Goal: Information Seeking & Learning: Learn about a topic

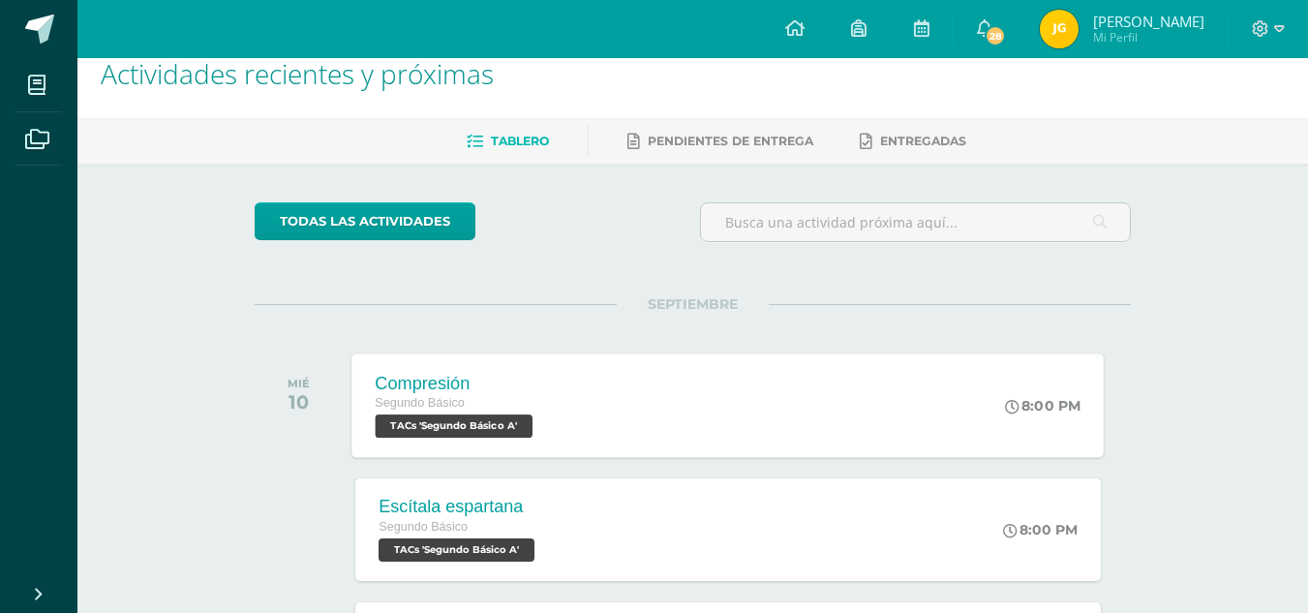
scroll to position [39, 0]
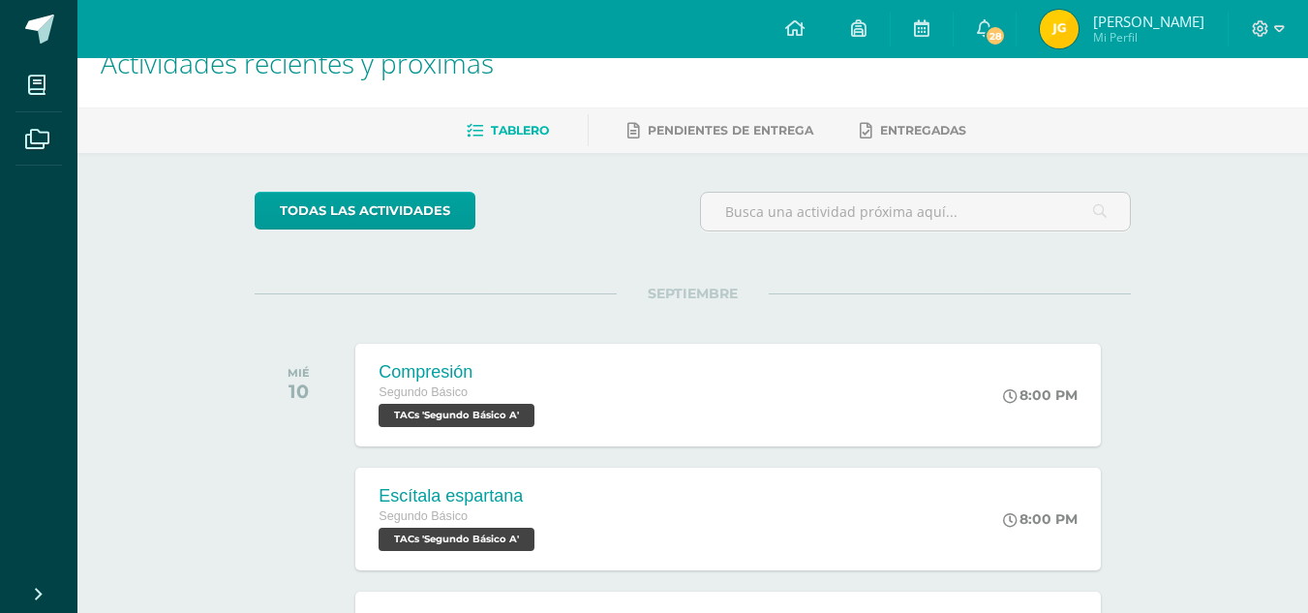
click at [647, 229] on div "todas las Actividades" at bounding box center [693, 219] width 892 height 55
drag, startPoint x: 647, startPoint y: 229, endPoint x: 670, endPoint y: 272, distance: 48.5
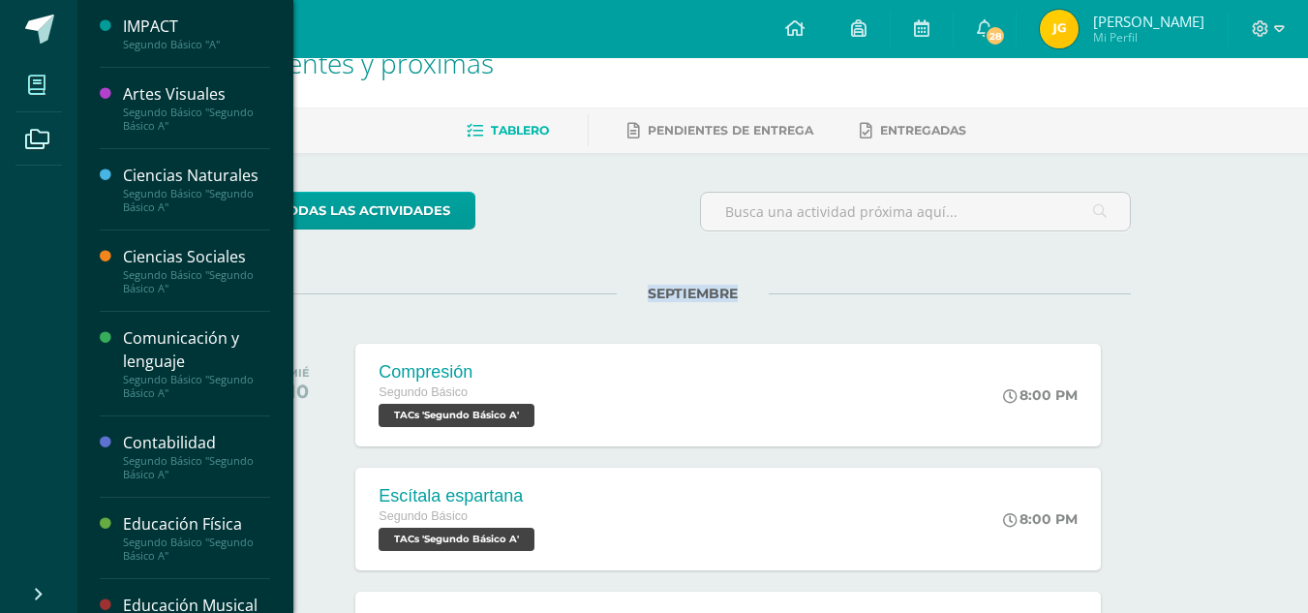
click at [31, 76] on icon at bounding box center [36, 85] width 17 height 19
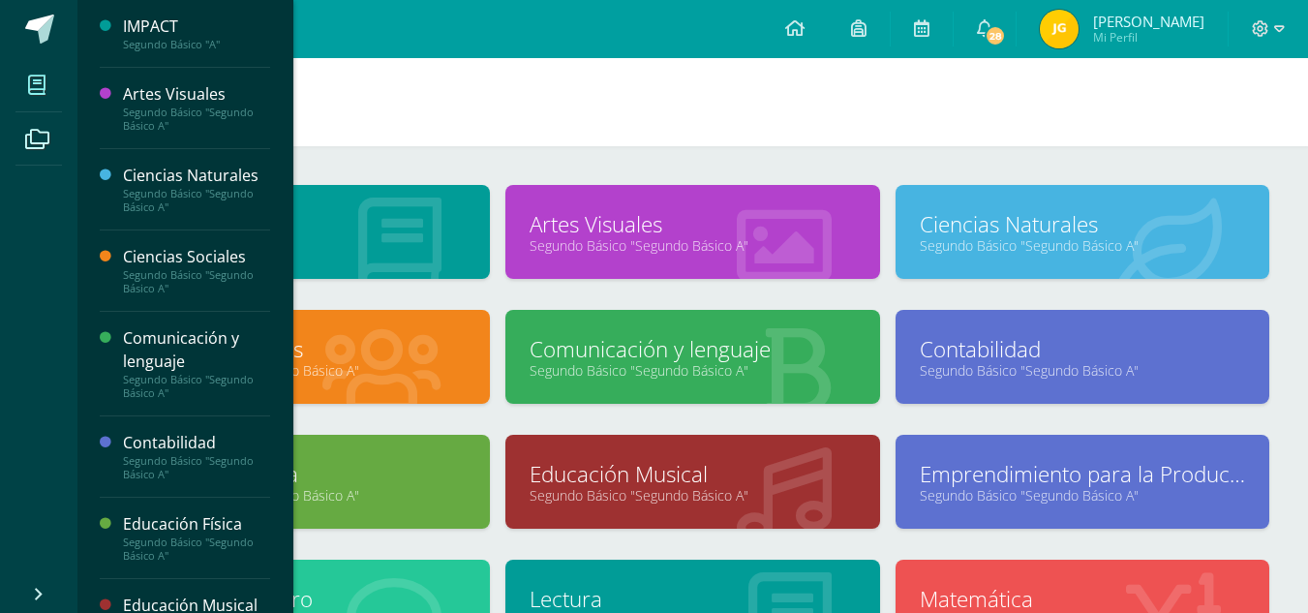
click at [44, 79] on icon at bounding box center [36, 85] width 17 height 19
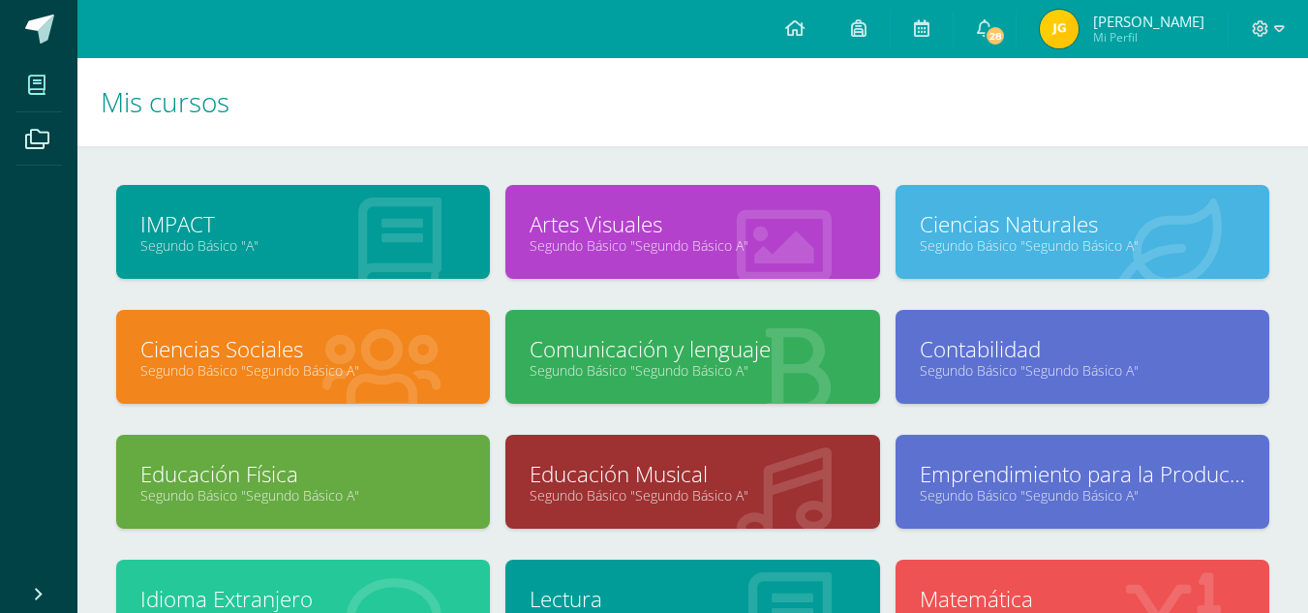
click at [622, 350] on link "Comunicación y lenguaje" at bounding box center [692, 349] width 325 height 30
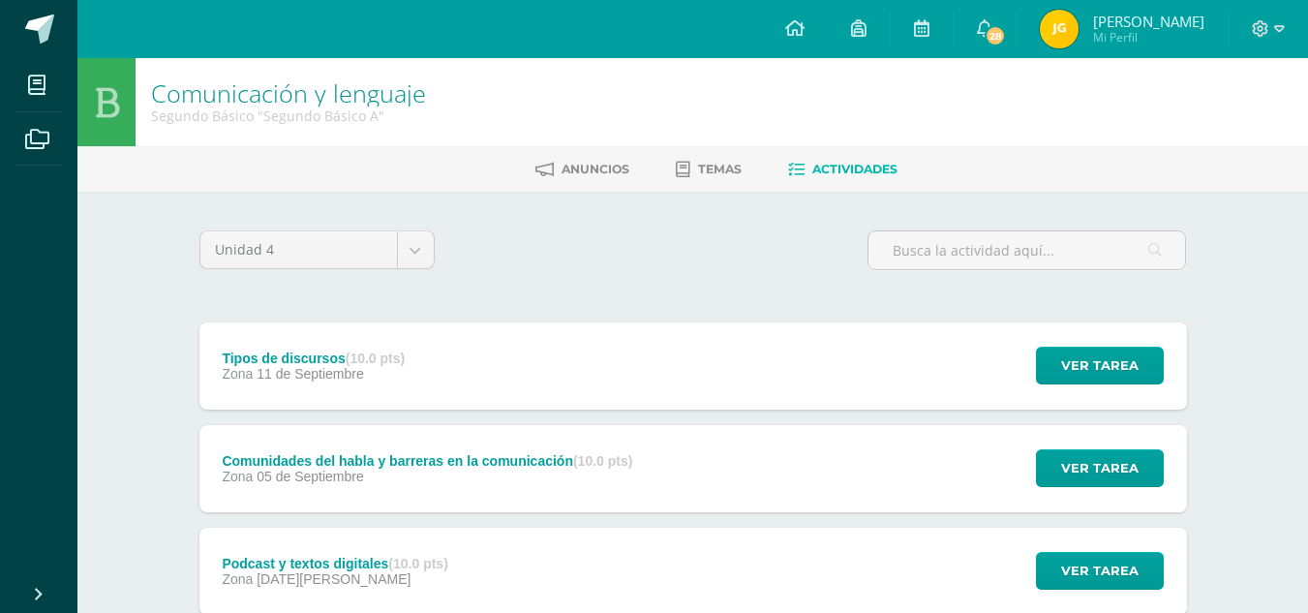
drag, startPoint x: 666, startPoint y: 409, endPoint x: 676, endPoint y: 396, distance: 15.9
click at [674, 398] on div "Tipos de discursos (10.0 pts) Zona 11 de Septiembre Ver tarea Tipos de discurso…" at bounding box center [693, 365] width 988 height 87
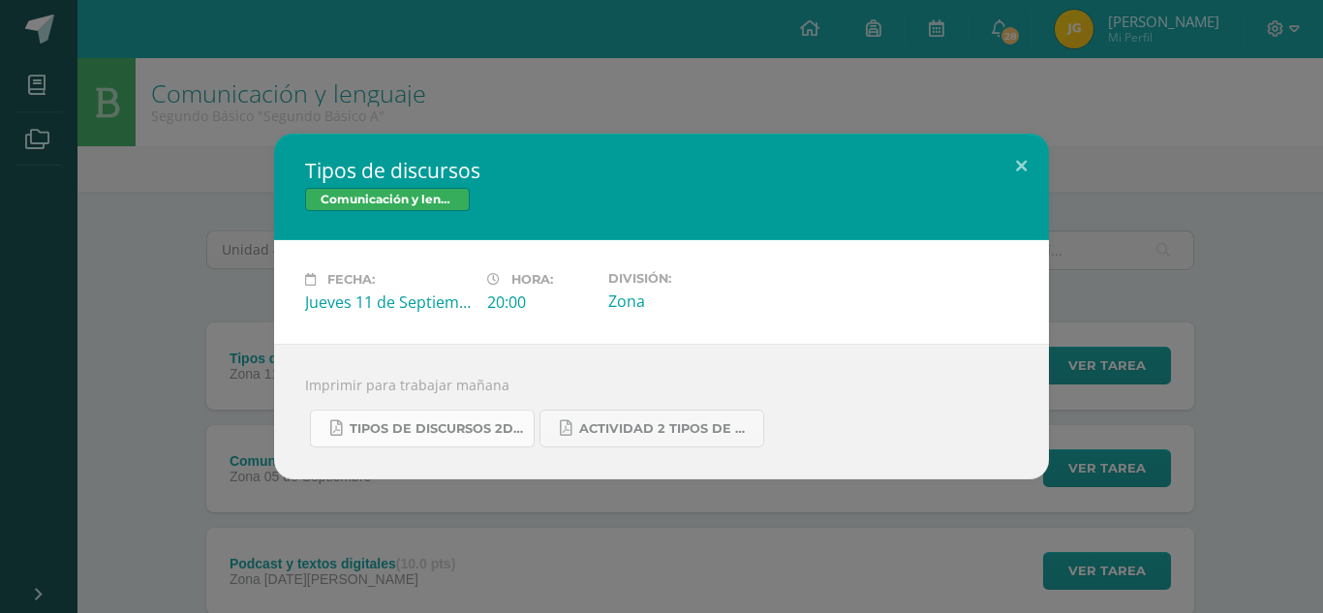
click at [502, 424] on span "Tipos de discursos 2do. Bás..pdf" at bounding box center [437, 428] width 174 height 15
click at [594, 424] on span "Actividad 2 tipos de discursos.pdf" at bounding box center [666, 428] width 174 height 15
click at [1005, 154] on button at bounding box center [1020, 167] width 55 height 66
